Goal: Browse casually

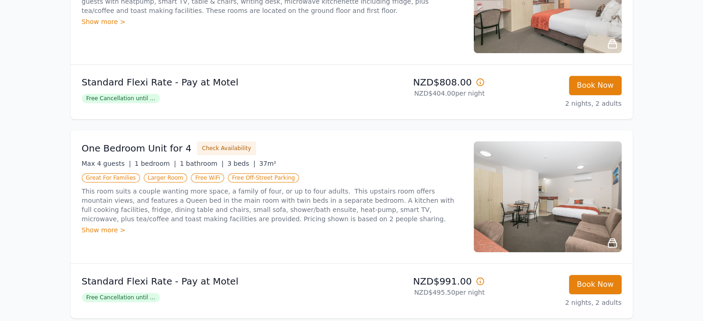
scroll to position [462, 0]
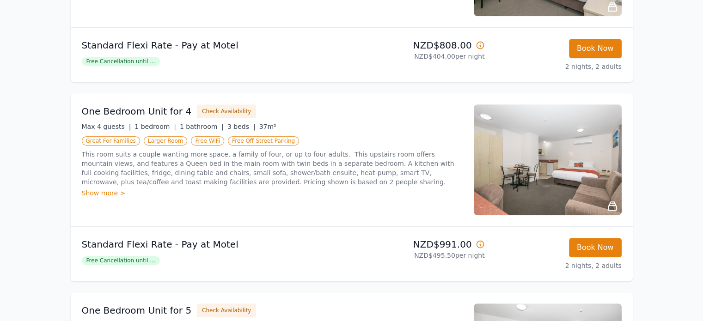
click at [612, 203] on icon at bounding box center [612, 206] width 8 height 8
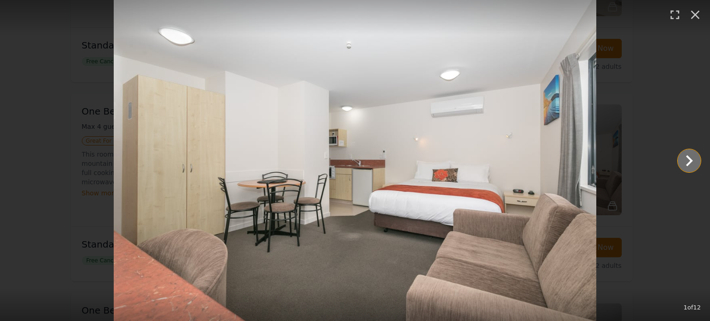
click at [688, 162] on icon "Show slide 2 of 12" at bounding box center [689, 161] width 22 height 22
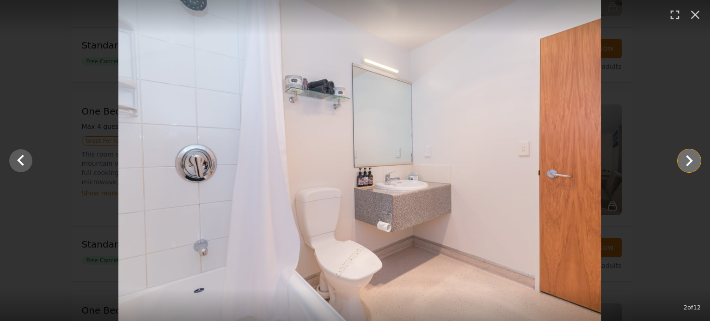
click at [688, 162] on icon "Show slide 3 of 12" at bounding box center [689, 161] width 22 height 22
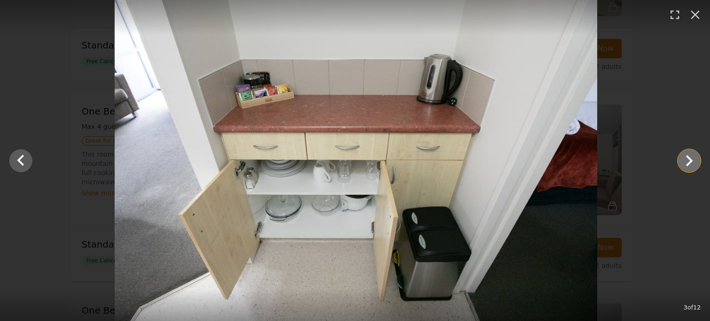
click at [688, 162] on icon "Show slide 4 of 12" at bounding box center [689, 161] width 22 height 22
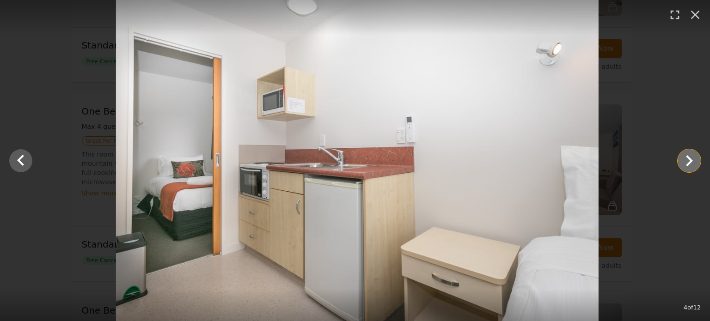
click at [688, 162] on icon "Show slide 5 of 12" at bounding box center [689, 161] width 22 height 22
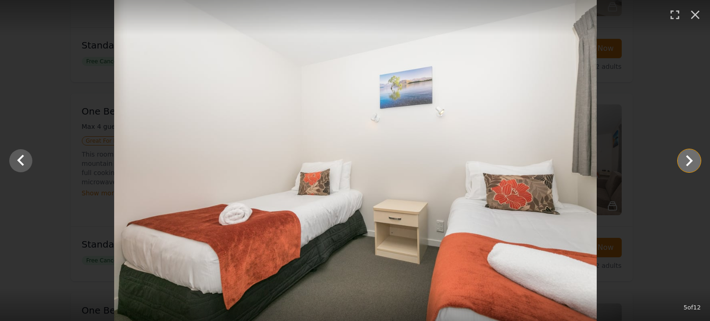
click at [688, 162] on icon "Show slide 6 of 12" at bounding box center [689, 161] width 22 height 22
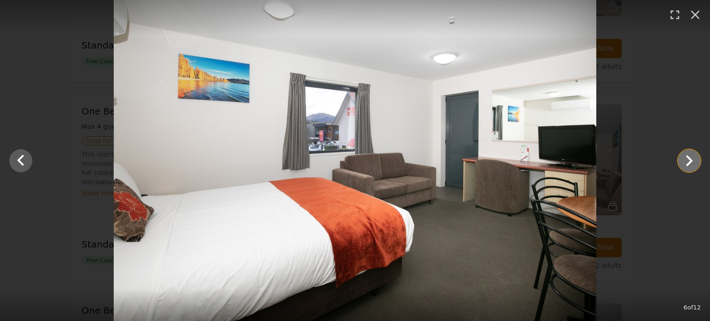
click at [688, 162] on icon "Show slide 7 of 12" at bounding box center [689, 161] width 22 height 22
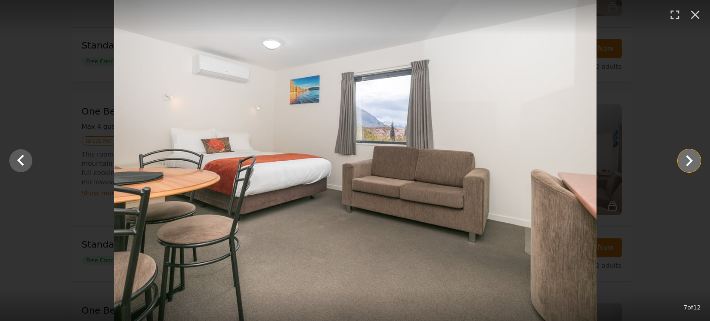
click at [688, 162] on icon "Show slide 8 of 12" at bounding box center [689, 161] width 22 height 22
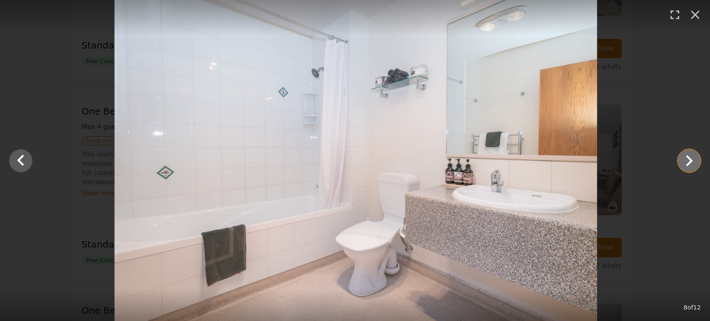
click at [688, 162] on icon "Show slide 9 of 12" at bounding box center [689, 161] width 22 height 22
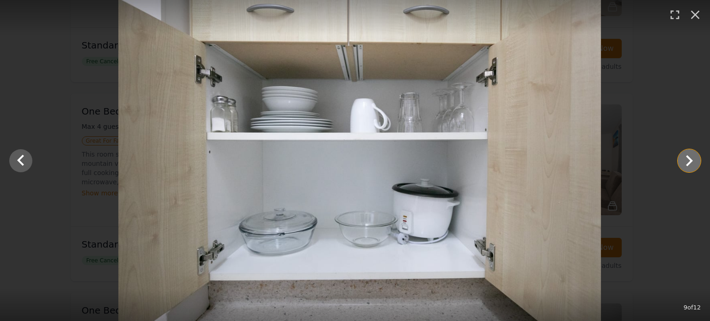
click at [688, 162] on icon "Show slide 10 of 12" at bounding box center [689, 161] width 22 height 22
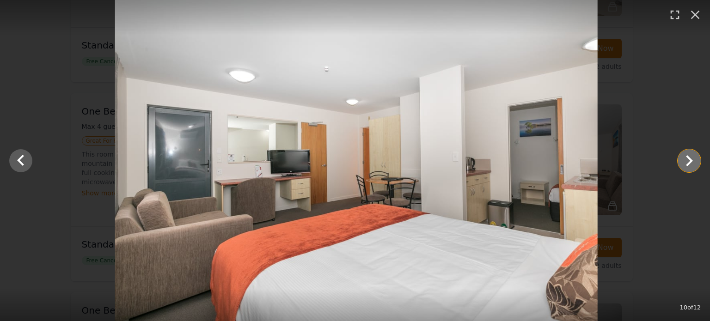
click at [688, 162] on icon "Show slide 11 of 12" at bounding box center [689, 161] width 22 height 22
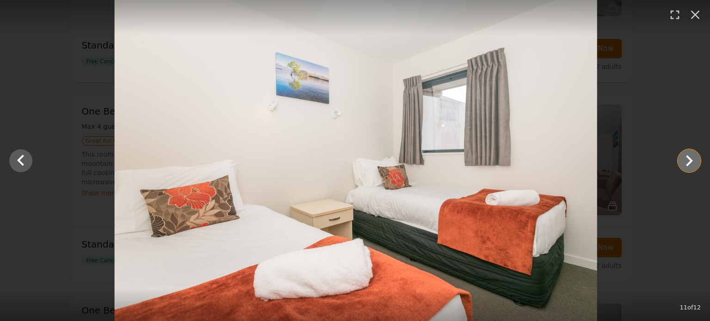
click at [688, 162] on icon "Show slide 12 of 12" at bounding box center [689, 161] width 22 height 22
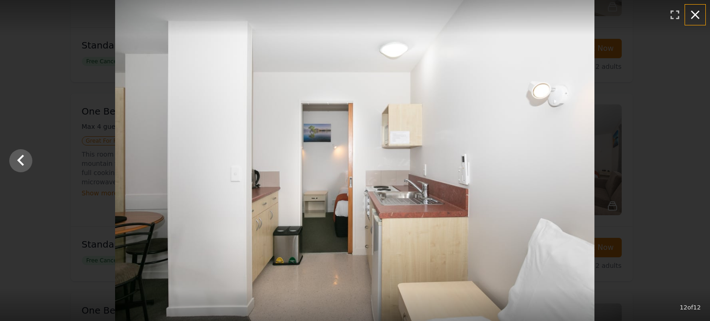
click at [697, 17] on icon "button" at bounding box center [695, 15] width 9 height 9
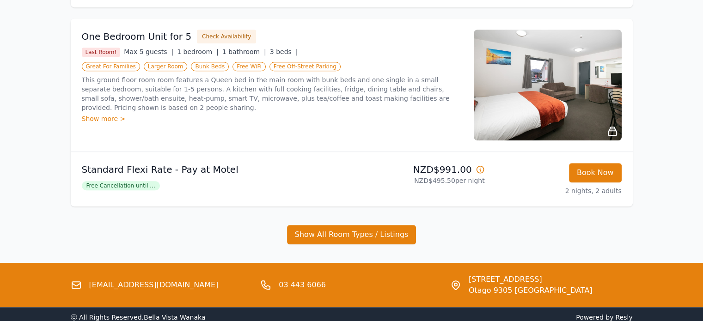
scroll to position [785, 0]
